Goal: Task Accomplishment & Management: Manage account settings

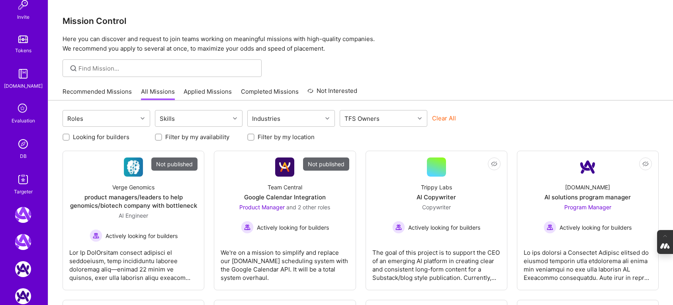
scroll to position [272, 0]
click at [16, 145] on img at bounding box center [23, 142] width 16 height 16
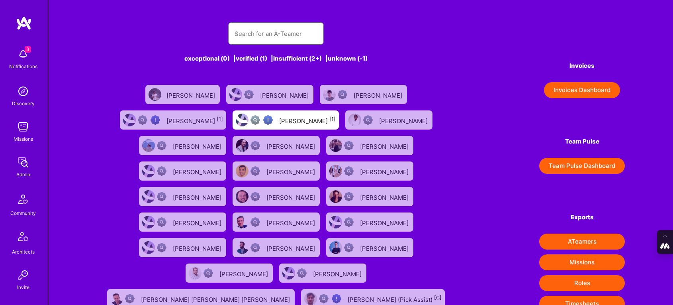
click at [257, 35] on input "text" at bounding box center [275, 33] width 83 height 20
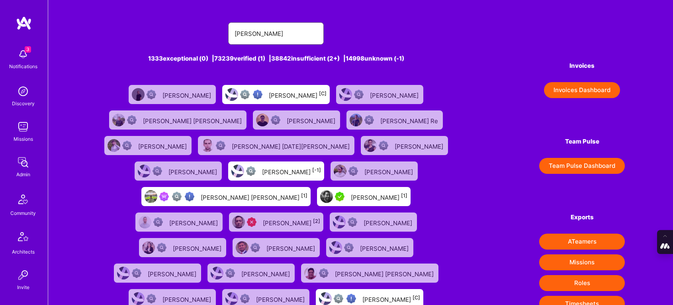
type input "luis teofilo"
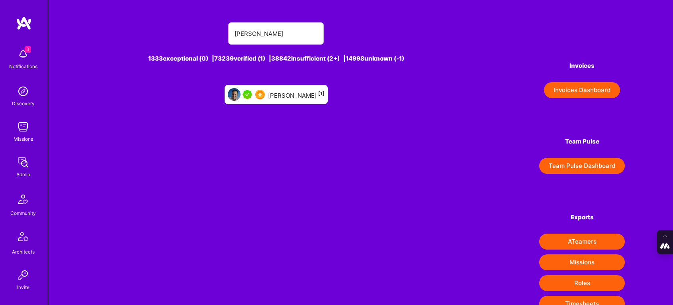
click at [299, 93] on div "Luis Teofilo [1]" at bounding box center [296, 94] width 57 height 10
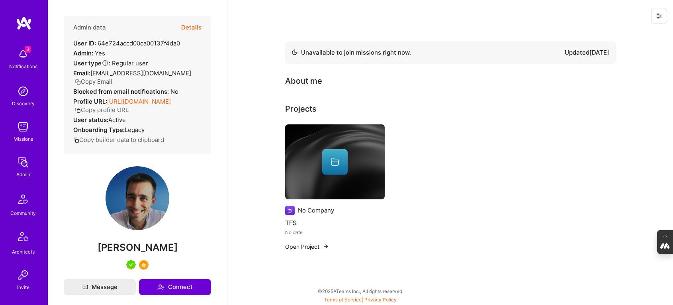
click at [191, 28] on button "Details" at bounding box center [191, 27] width 20 height 23
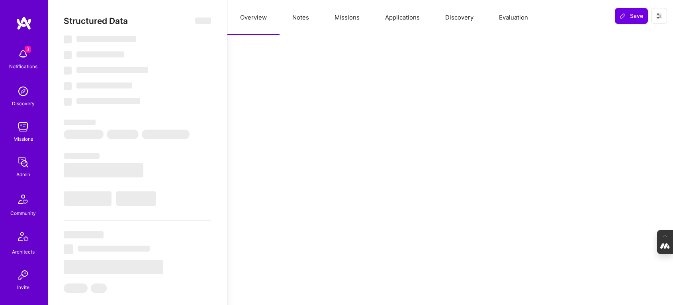
select select "Not Available"
select select "1 Month"
select select "5"
select select "7"
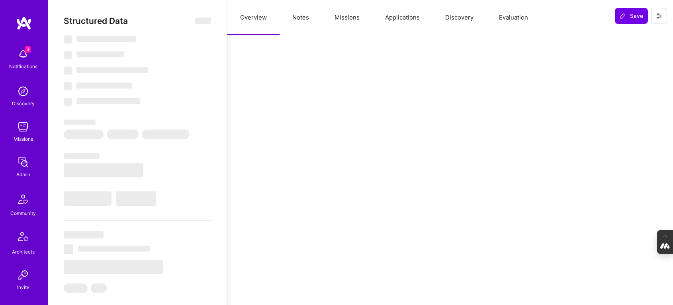
select select "7"
select select "US"
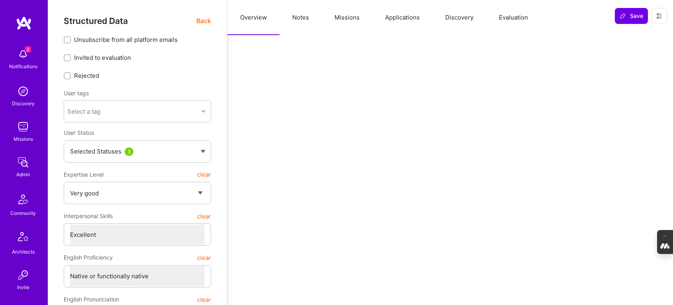
click at [662, 19] on button at bounding box center [659, 16] width 16 height 16
click at [621, 35] on button "Login as Luis" at bounding box center [625, 34] width 84 height 20
